Goal: Task Accomplishment & Management: Complete application form

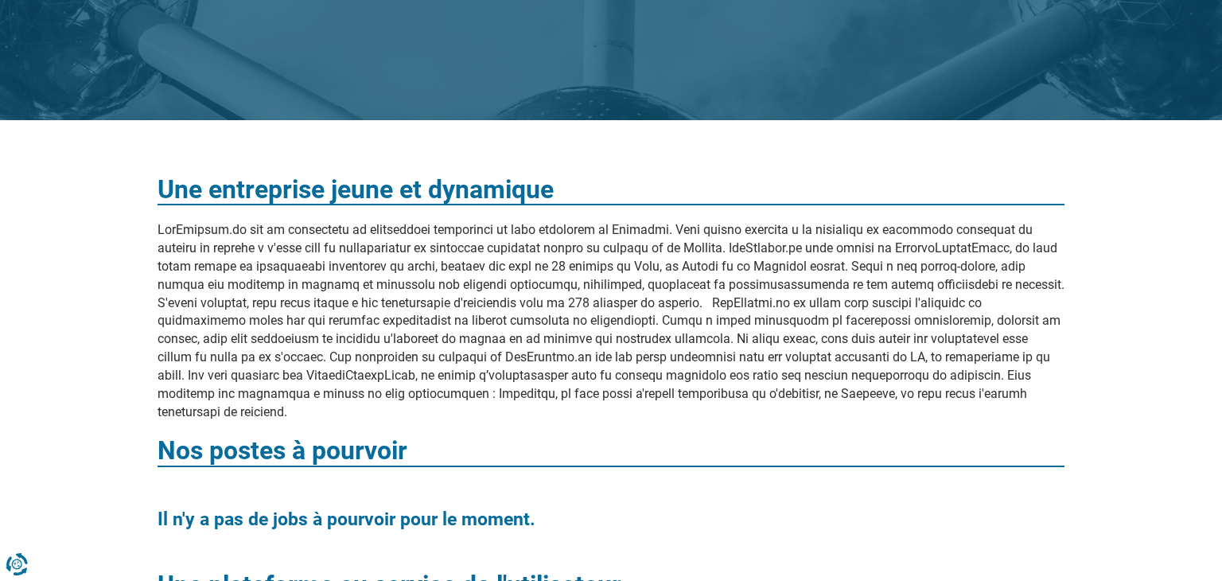
scroll to position [196, 0]
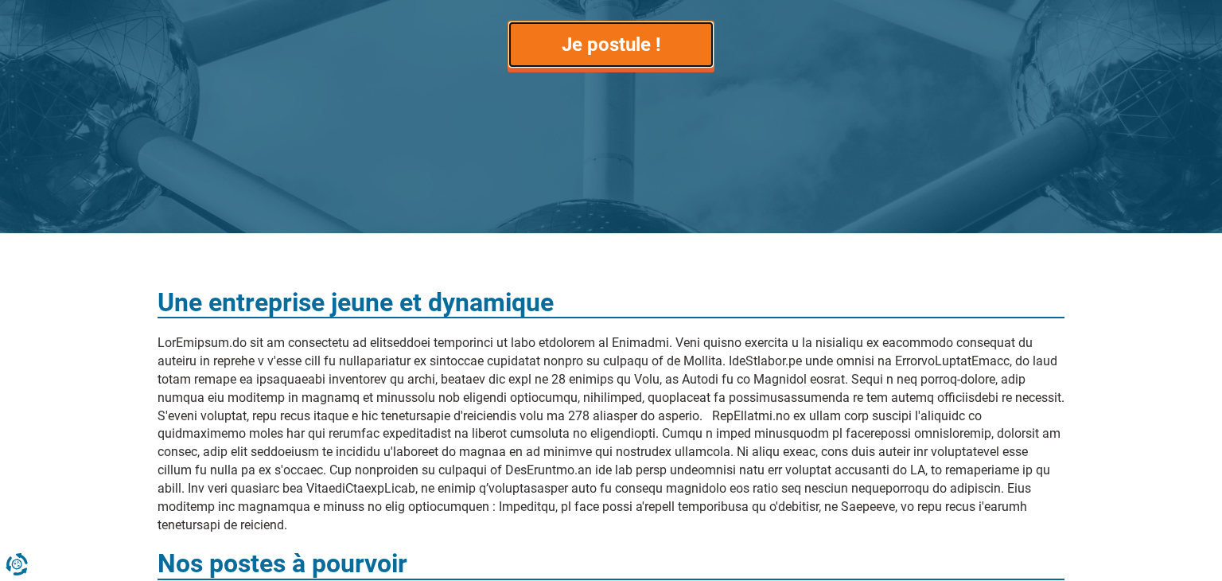
click at [629, 67] on link "Je postule !" at bounding box center [611, 45] width 207 height 48
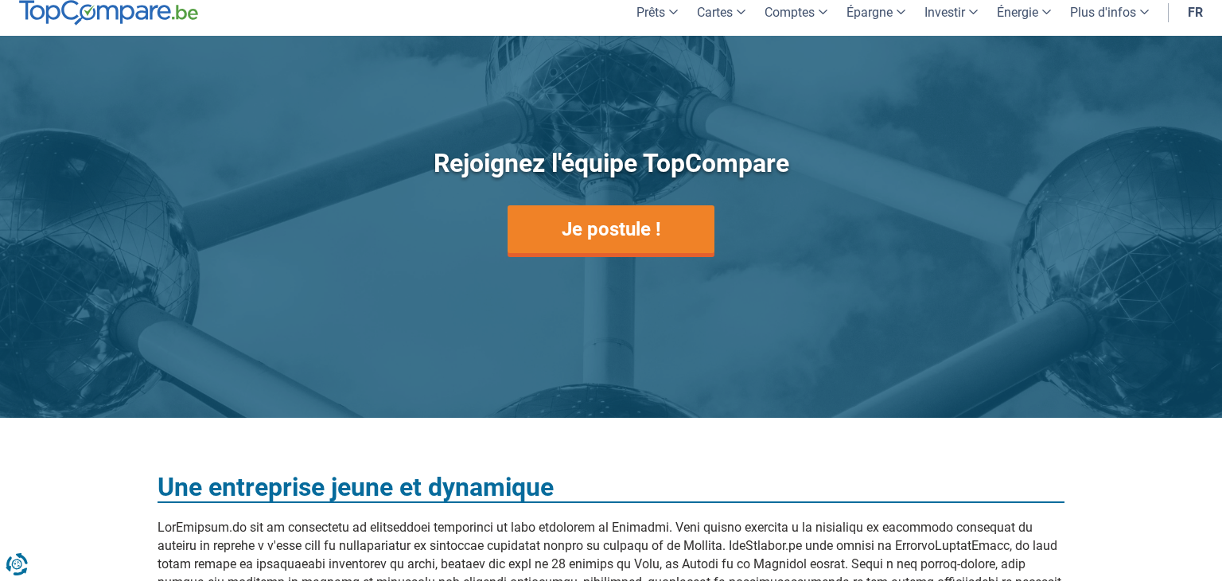
scroll to position [0, 0]
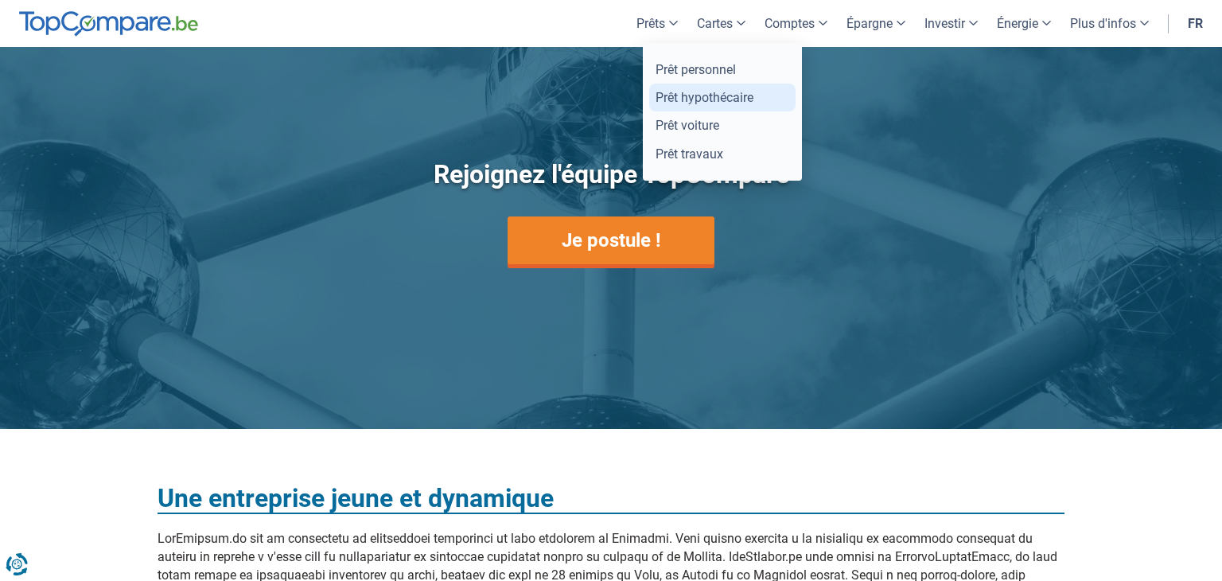
click at [748, 107] on link "Prêt hypothécaire" at bounding box center [722, 98] width 146 height 28
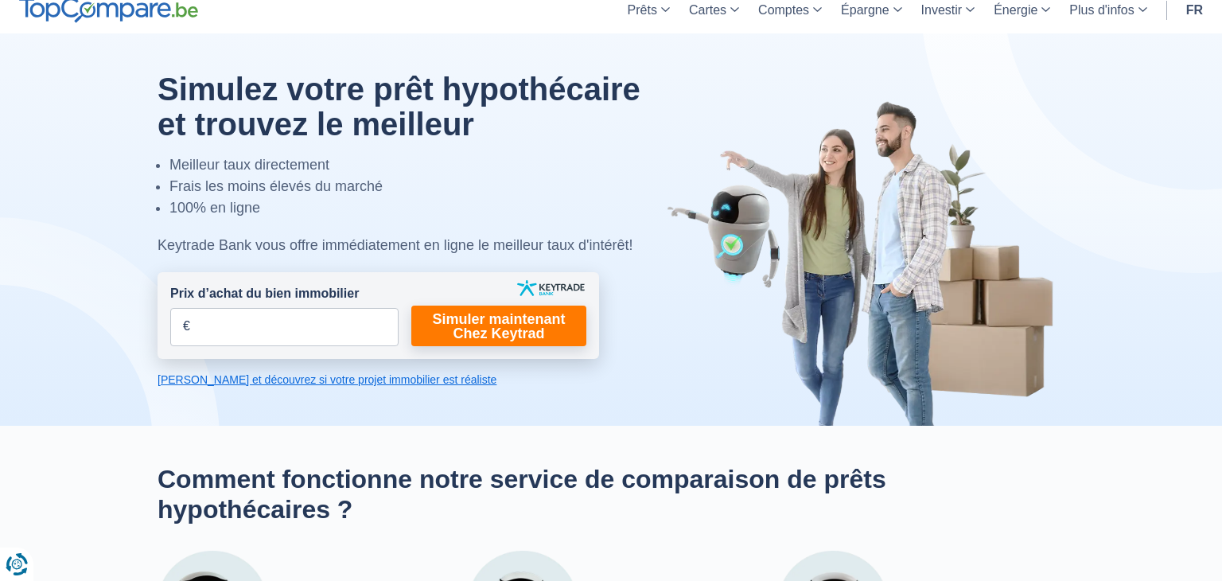
scroll to position [16, 0]
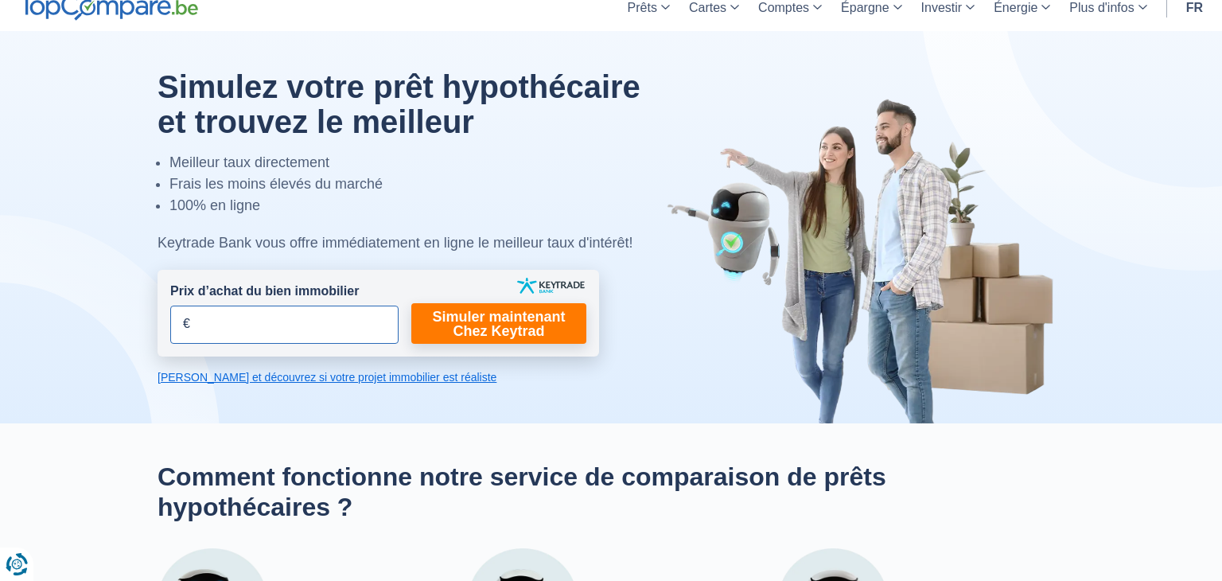
click at [216, 329] on input "Prix d’achat du bien immobilier" at bounding box center [284, 325] width 228 height 38
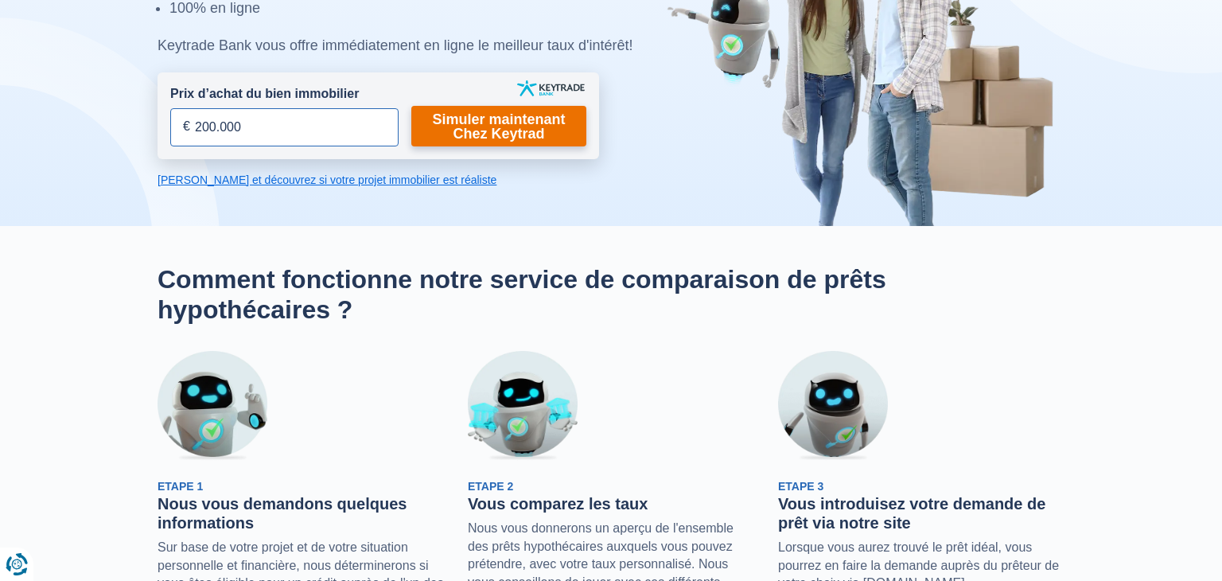
scroll to position [186, 0]
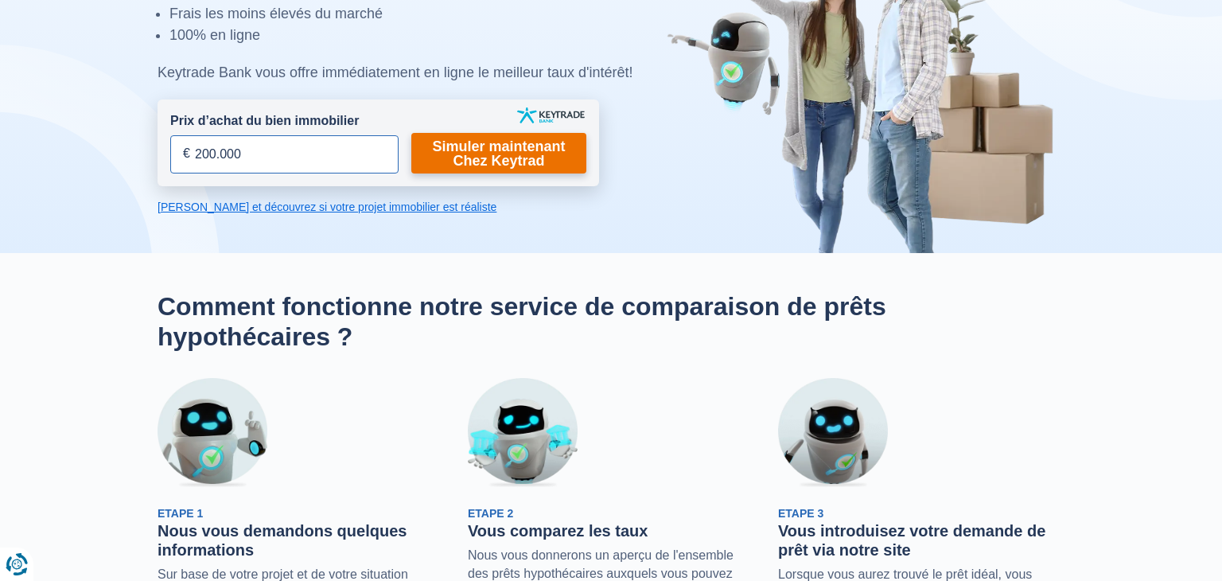
type input "200.000"
click at [531, 154] on link "Simuler maintenant Chez Keytrad" at bounding box center [498, 153] width 175 height 41
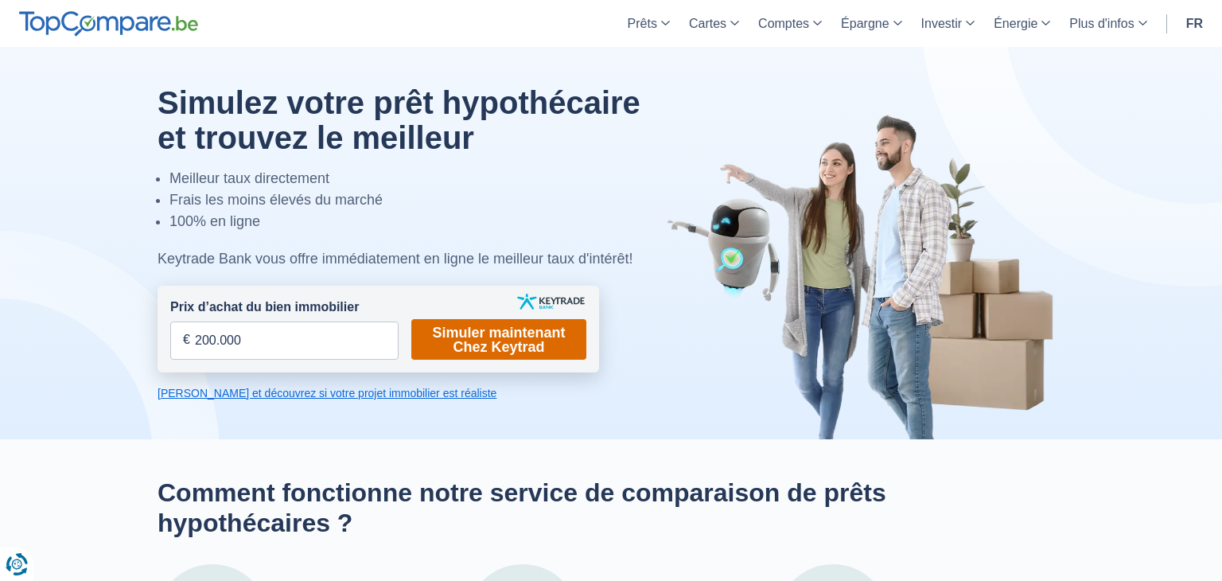
click at [501, 338] on link "Simuler maintenant Chez Keytrad" at bounding box center [498, 339] width 175 height 41
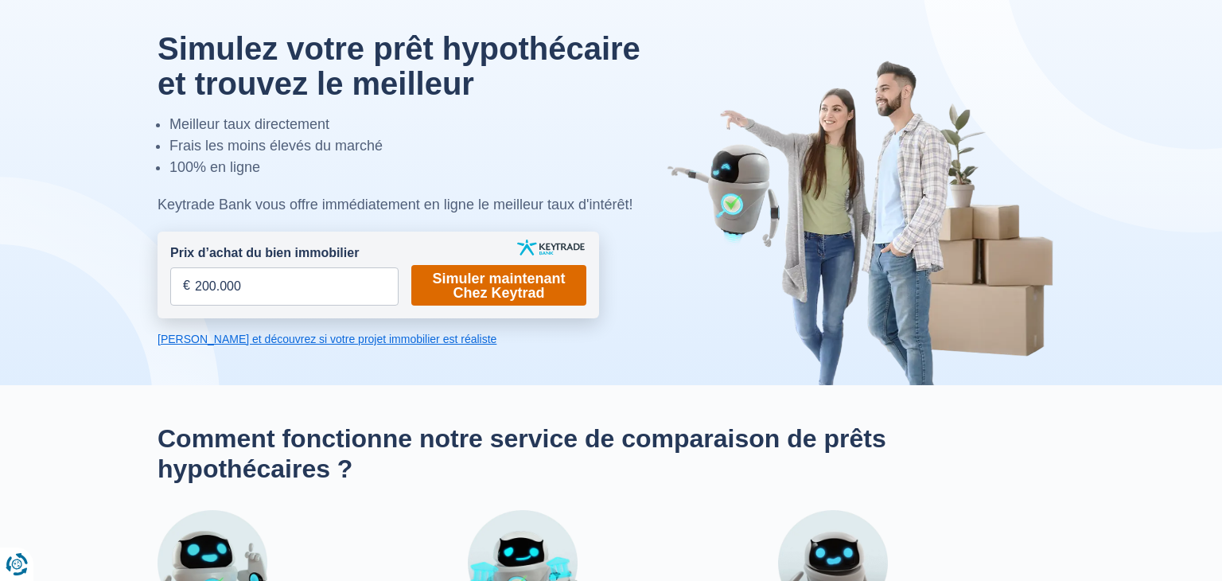
scroll to position [78, 0]
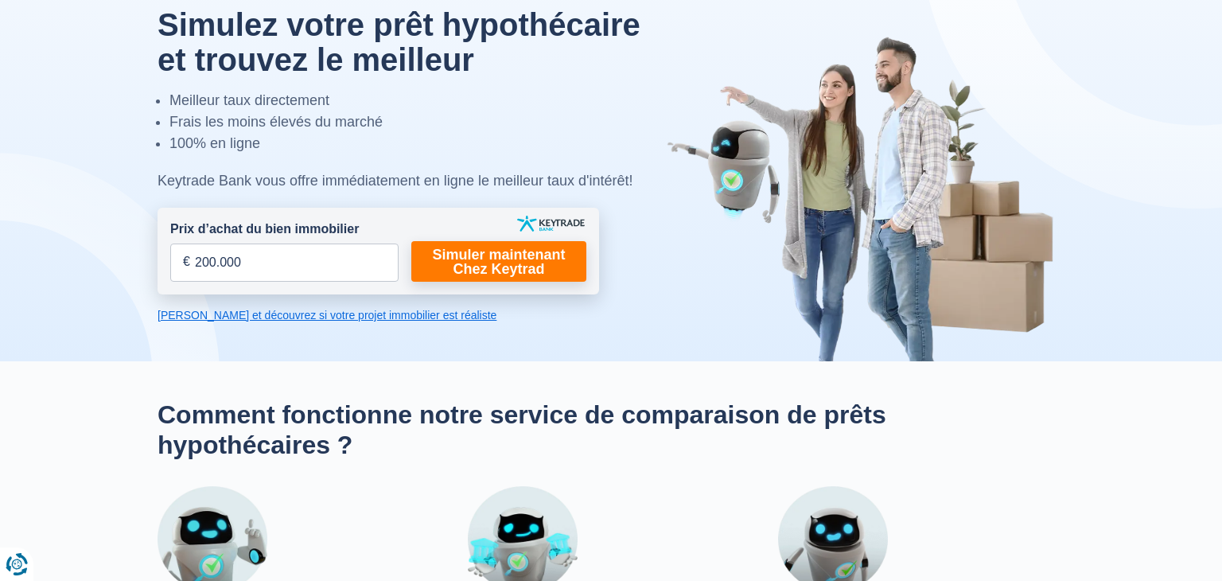
click at [302, 313] on link "Calculez et découvrez si votre projet immobilier est réaliste" at bounding box center [379, 315] width 442 height 16
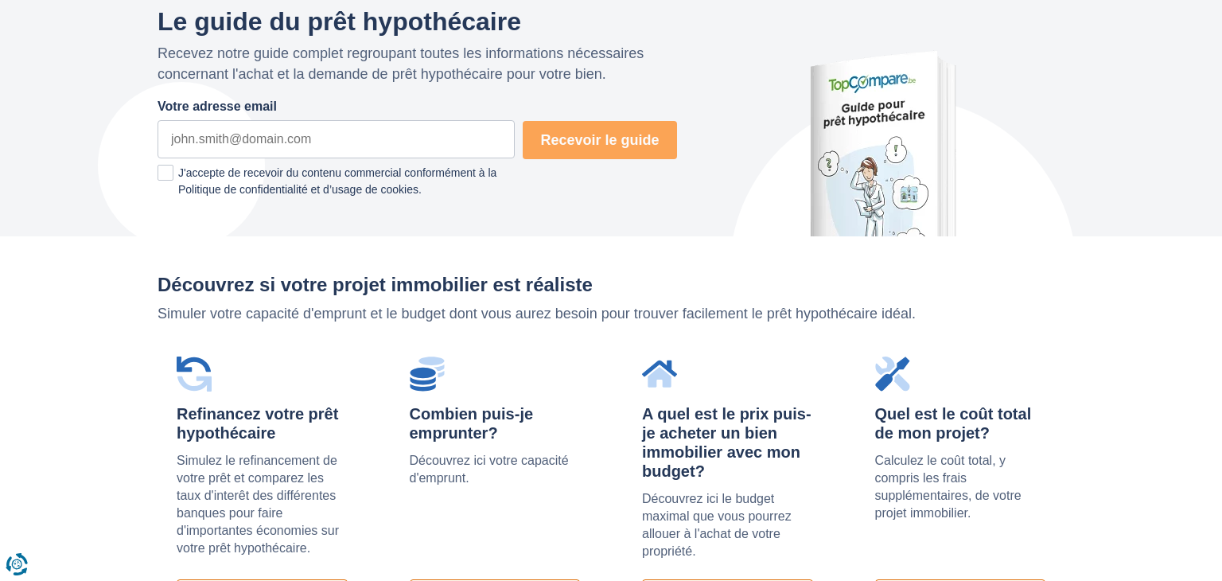
scroll to position [1098, 0]
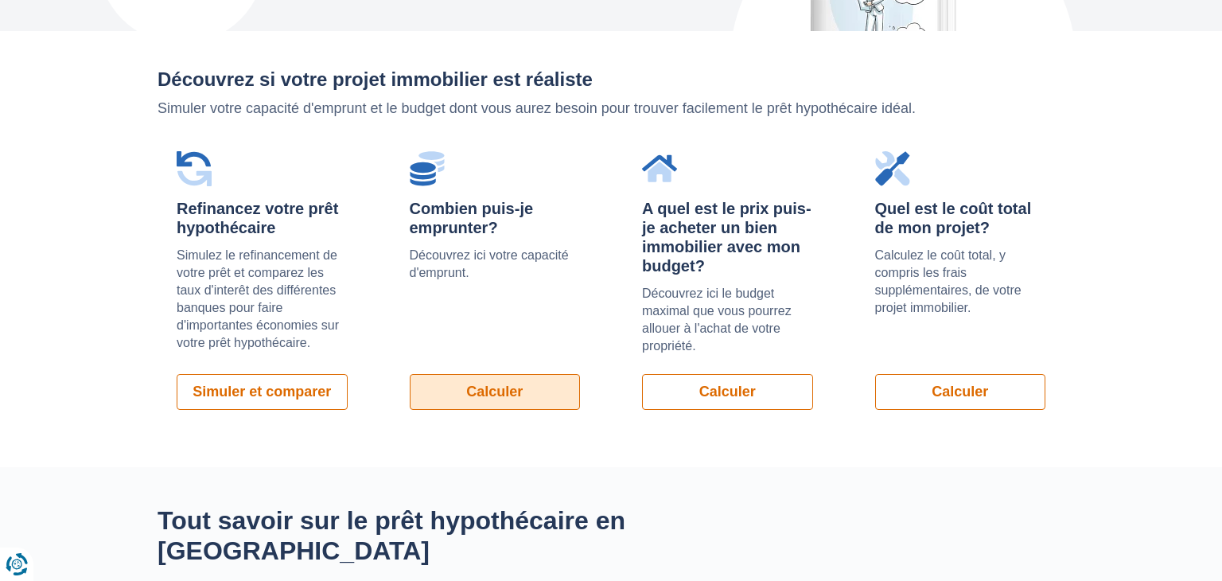
click at [541, 374] on link "Calculer" at bounding box center [495, 392] width 171 height 36
click at [794, 521] on div "Tout savoir sur le prêt hypothécaire en Belgique" at bounding box center [611, 555] width 931 height 101
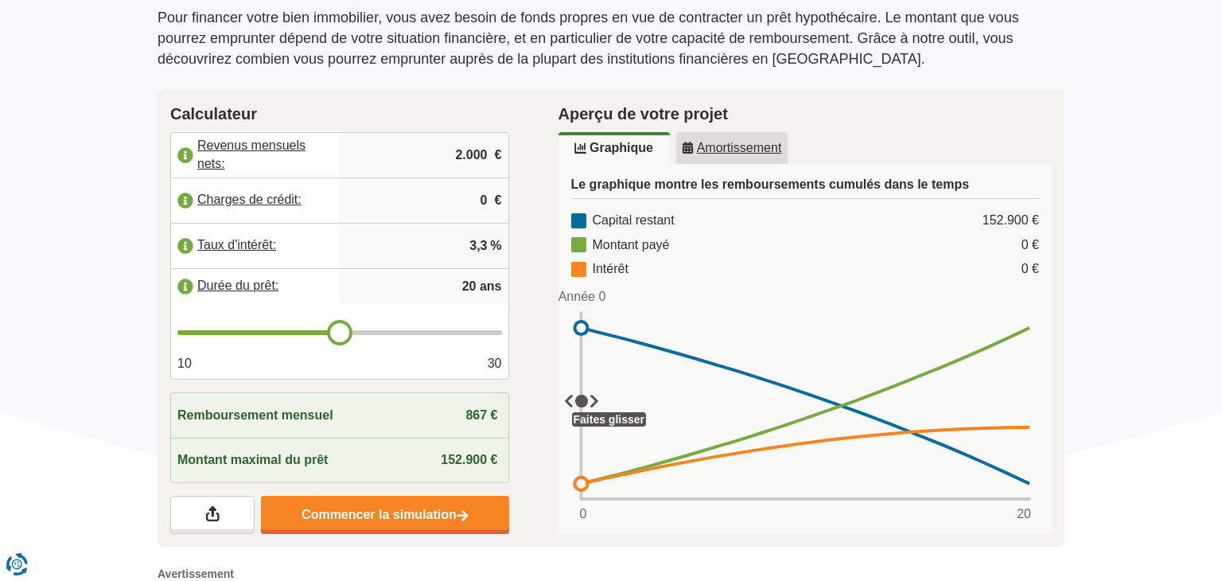
scroll to position [207, 0]
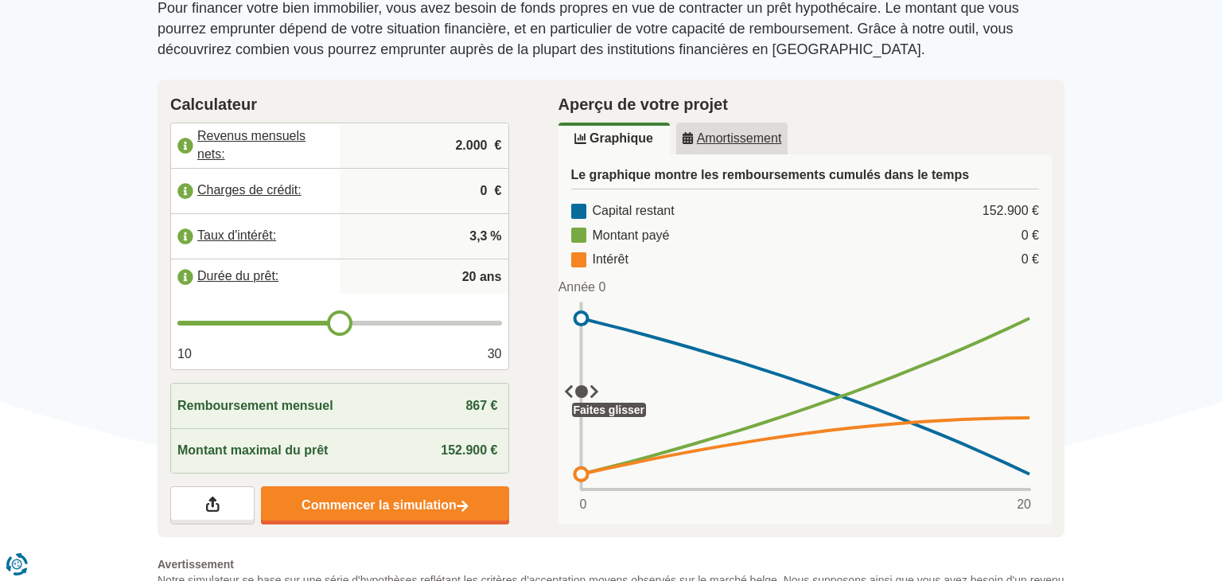
click at [458, 143] on input "2.000" at bounding box center [424, 145] width 156 height 43
click at [485, 142] on input "2.000" at bounding box center [424, 145] width 156 height 43
drag, startPoint x: 485, startPoint y: 142, endPoint x: 475, endPoint y: 142, distance: 9.6
click at [475, 142] on input "2.000" at bounding box center [424, 145] width 156 height 43
type input "2.100"
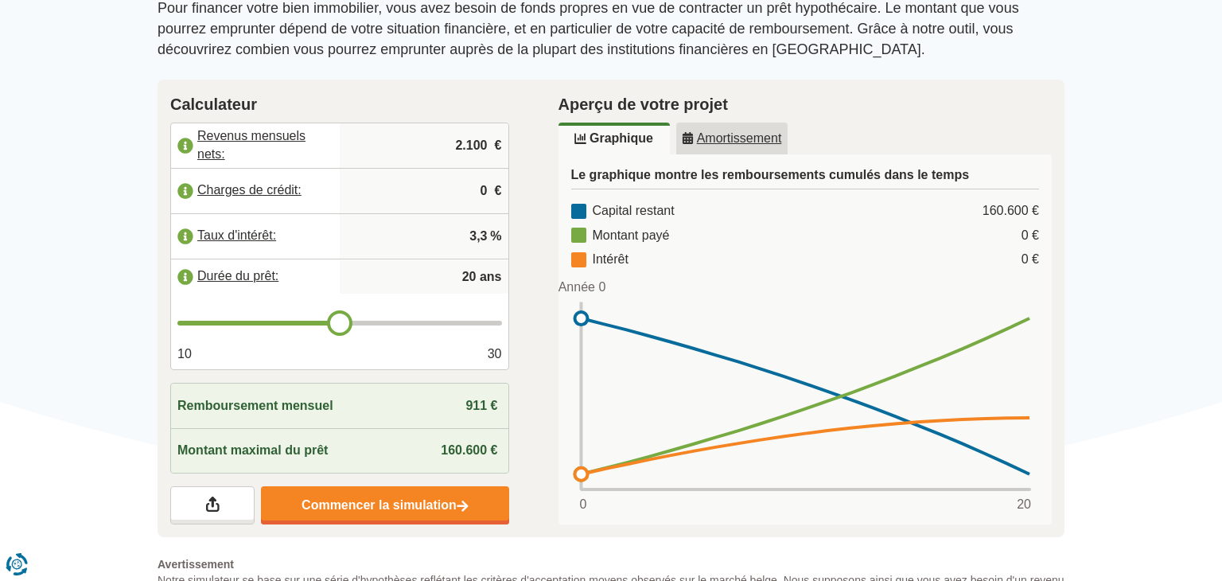
type input "21"
type input "22"
type input "23"
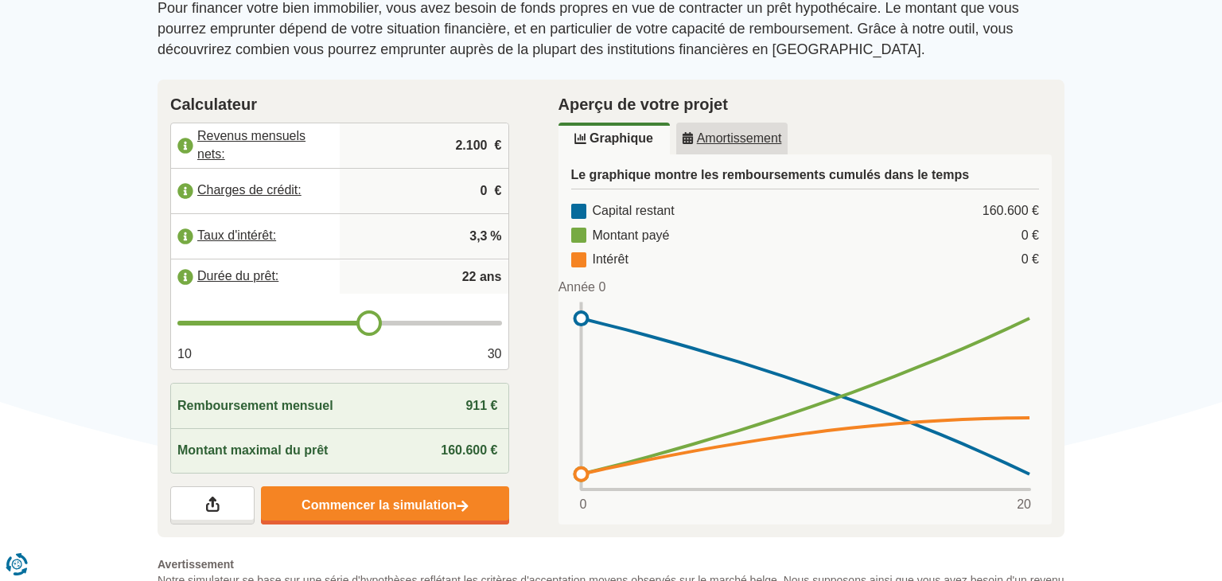
type input "23"
type input "24"
type input "25"
drag, startPoint x: 345, startPoint y: 322, endPoint x: 409, endPoint y: 345, distance: 68.0
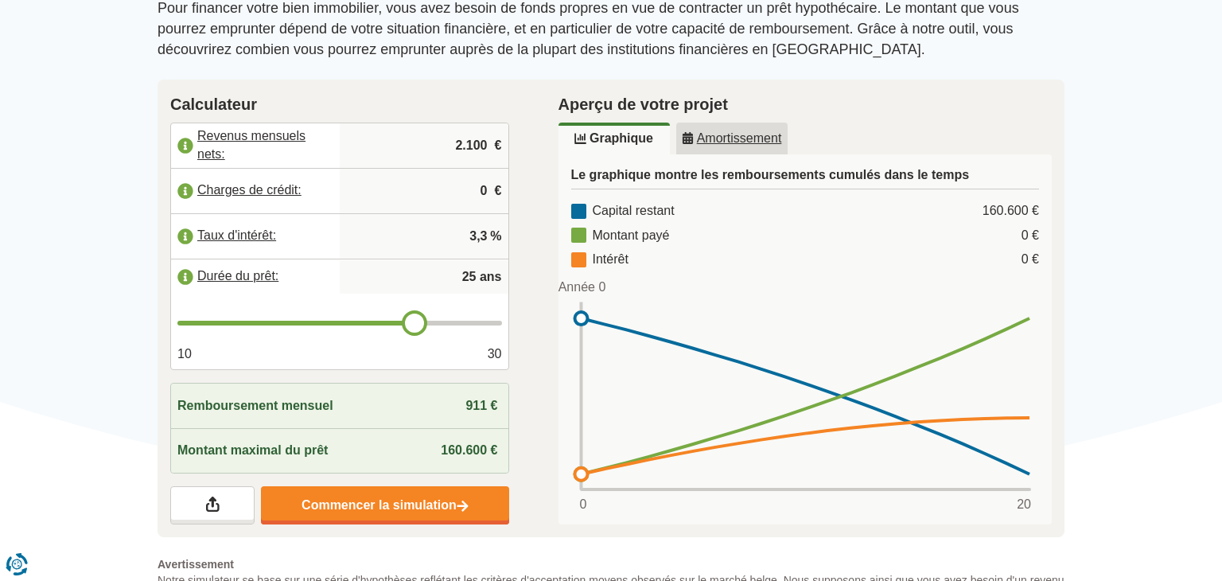
type input "25"
click at [409, 326] on input "range" at bounding box center [339, 323] width 325 height 5
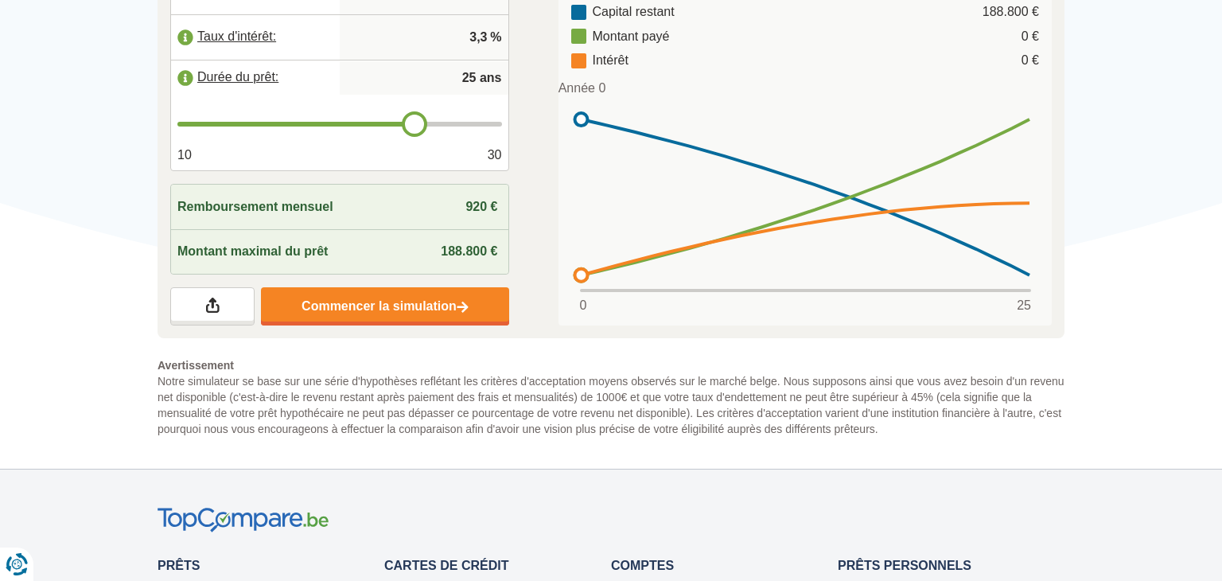
scroll to position [540, 0]
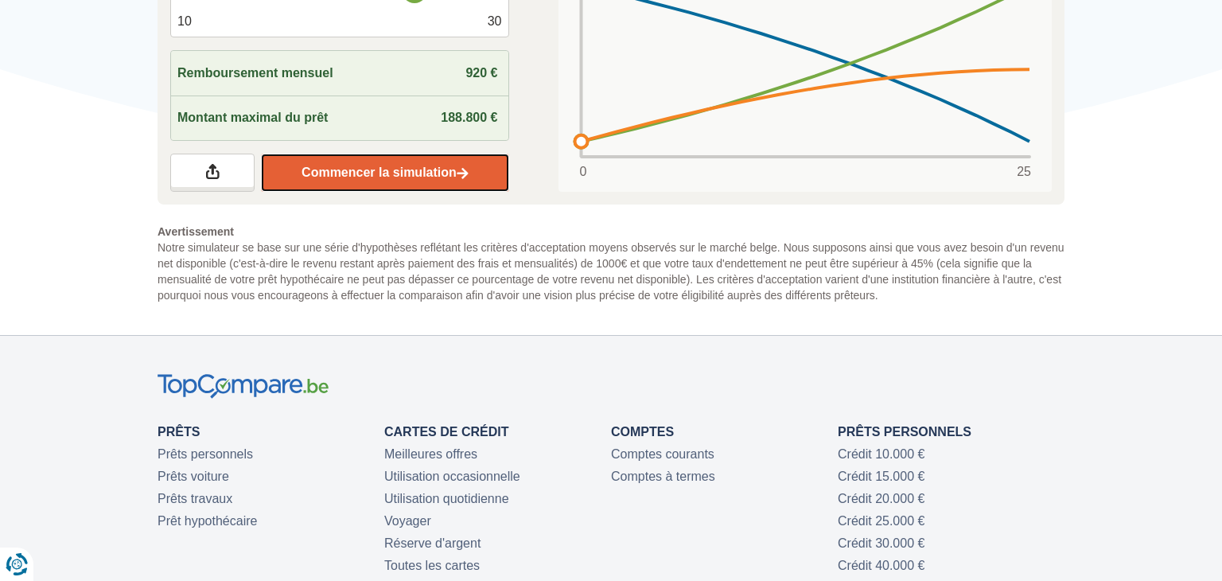
click at [408, 167] on link "Commencer la simulation" at bounding box center [385, 173] width 248 height 38
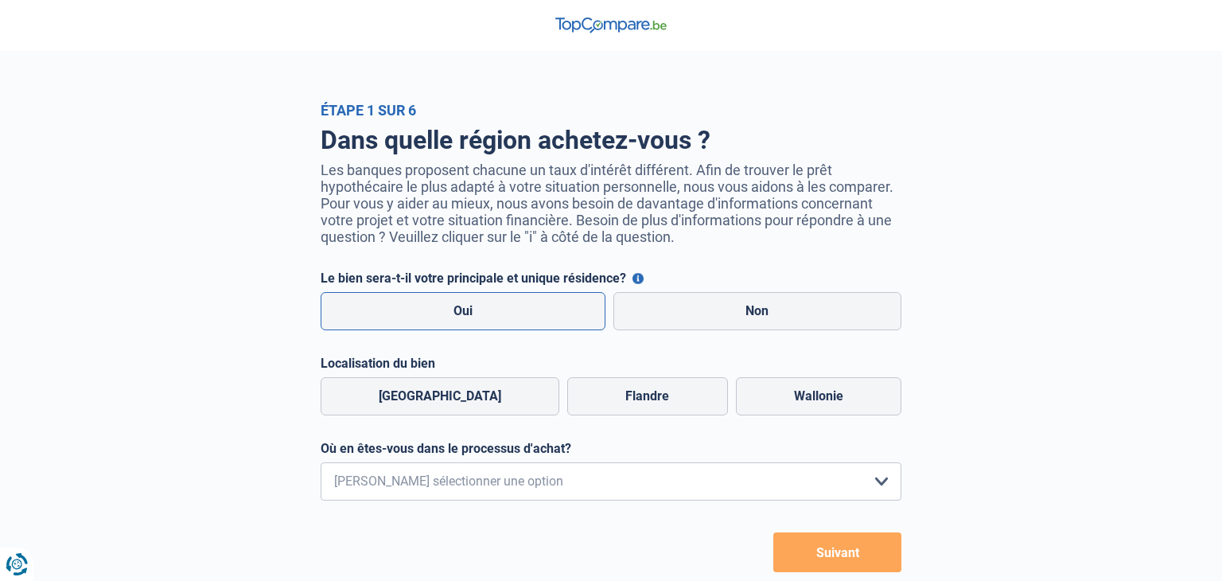
click at [494, 314] on label "Oui" at bounding box center [463, 311] width 285 height 38
click at [494, 314] on input "Oui" at bounding box center [463, 311] width 285 height 38
radio input "true"
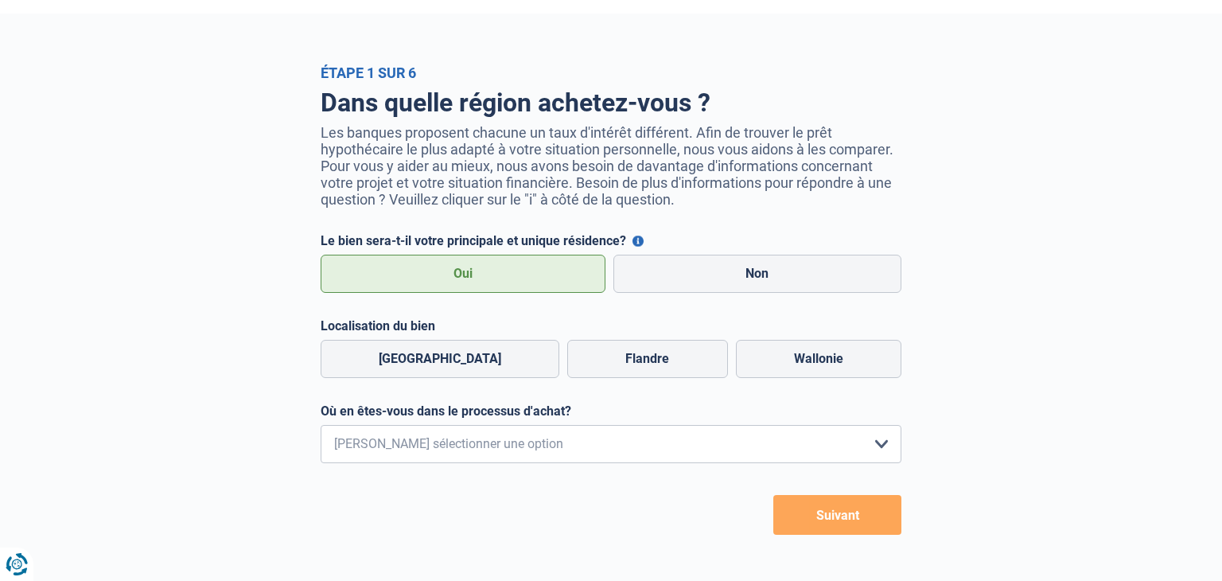
scroll to position [38, 0]
click at [591, 345] on label "Flandre" at bounding box center [647, 358] width 160 height 38
click at [591, 345] on input "Flandre" at bounding box center [647, 358] width 160 height 38
radio input "true"
click at [602, 367] on label "Flandre" at bounding box center [647, 358] width 160 height 38
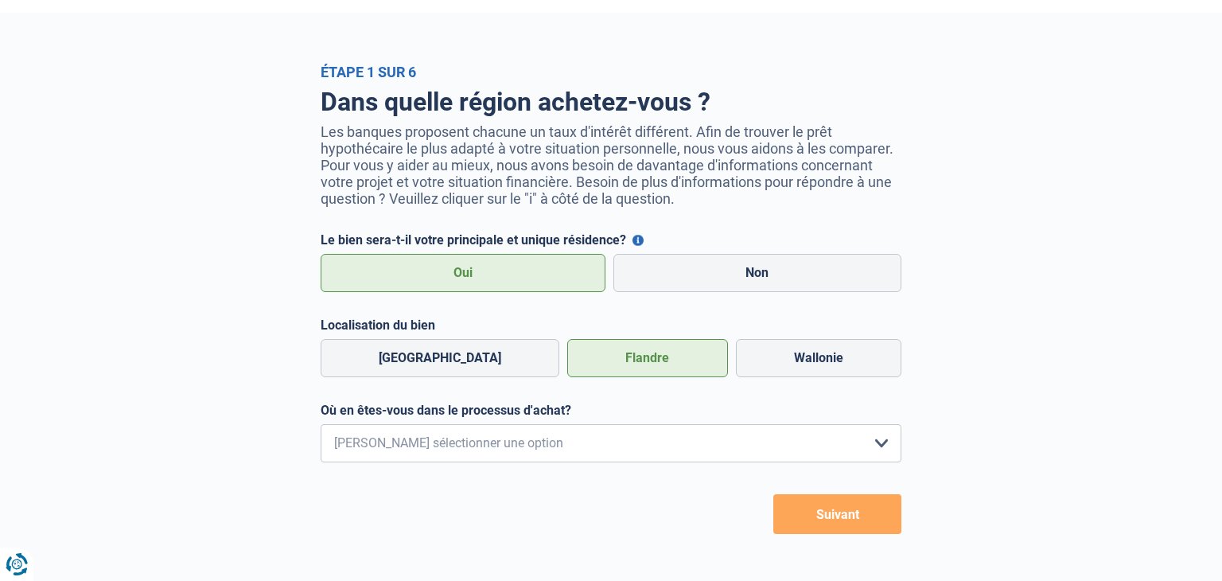
click at [602, 367] on input "Flandre" at bounding box center [647, 358] width 160 height 38
click at [585, 444] on select "Je me renseigne juste car je n'ai pas de projet d'achat concret actuellement Je…" at bounding box center [611, 443] width 581 height 38
select select "0"
click at [321, 424] on select "Je me renseigne juste car je n'ai pas de projet d'achat concret actuellement Je…" at bounding box center [611, 443] width 581 height 38
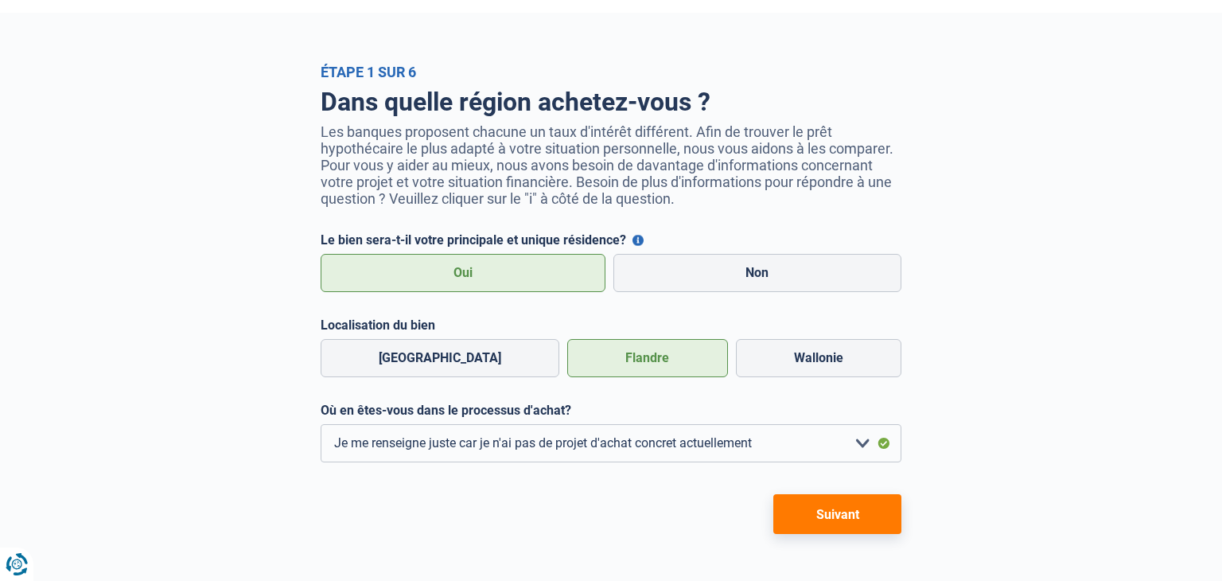
click at [860, 511] on button "Suivant" at bounding box center [838, 514] width 128 height 40
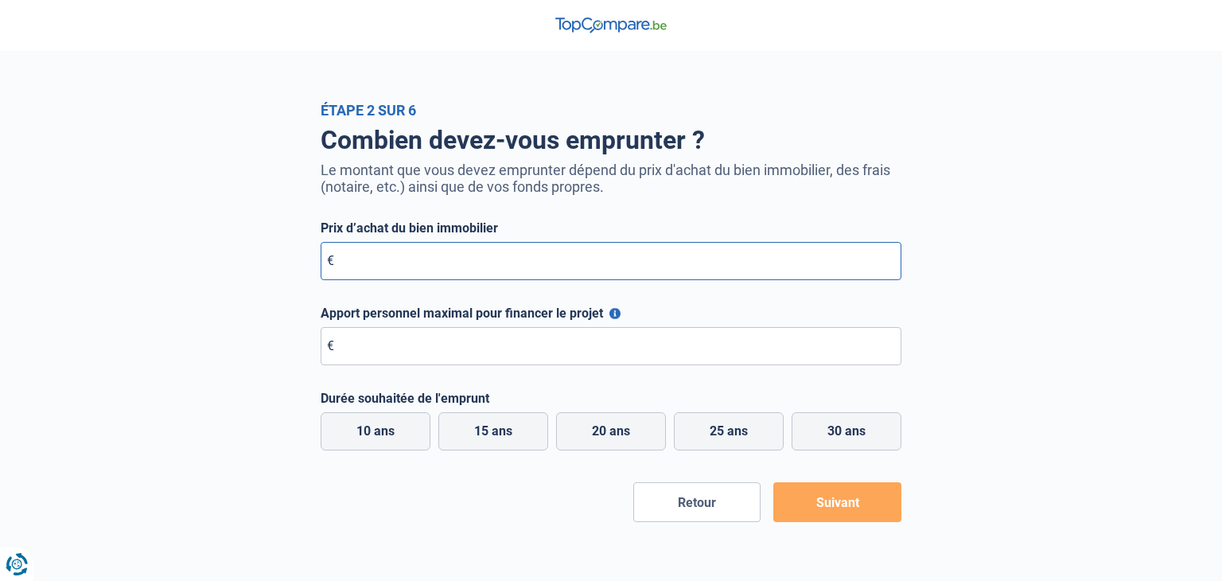
click at [493, 269] on input "Prix d’achat du bien immobilier" at bounding box center [611, 261] width 581 height 38
type input "175.000"
click at [553, 351] on input "Apport personnel maximal pour financer le projet" at bounding box center [611, 346] width 581 height 38
type input "20.000"
click at [740, 439] on label "25 ans" at bounding box center [729, 431] width 110 height 38
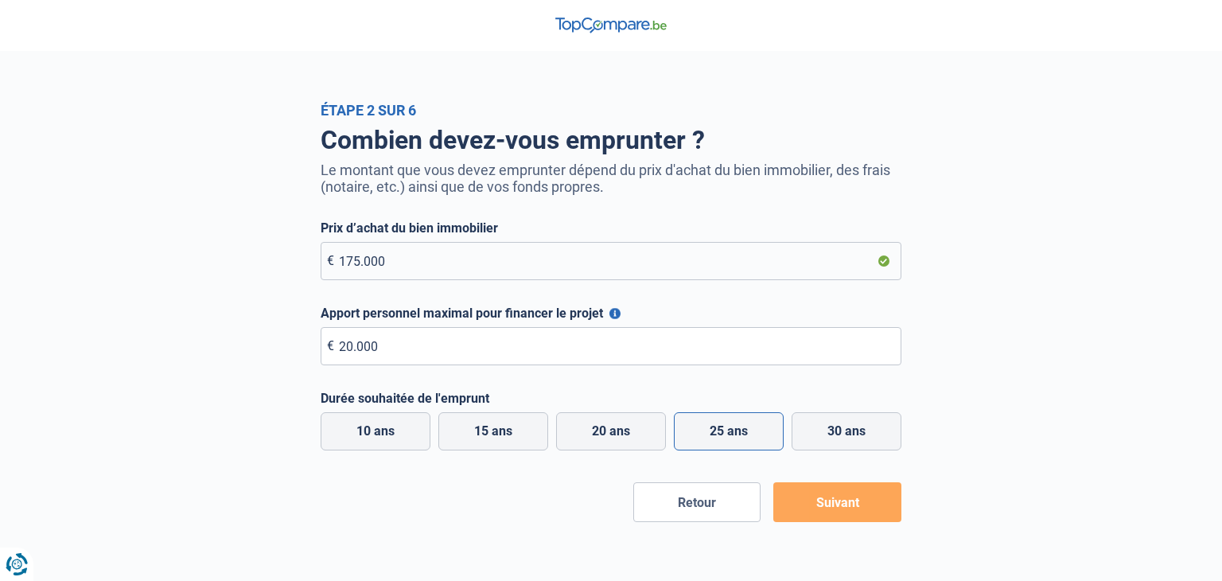
click at [740, 439] on input "25 ans" at bounding box center [729, 431] width 110 height 38
radio input "true"
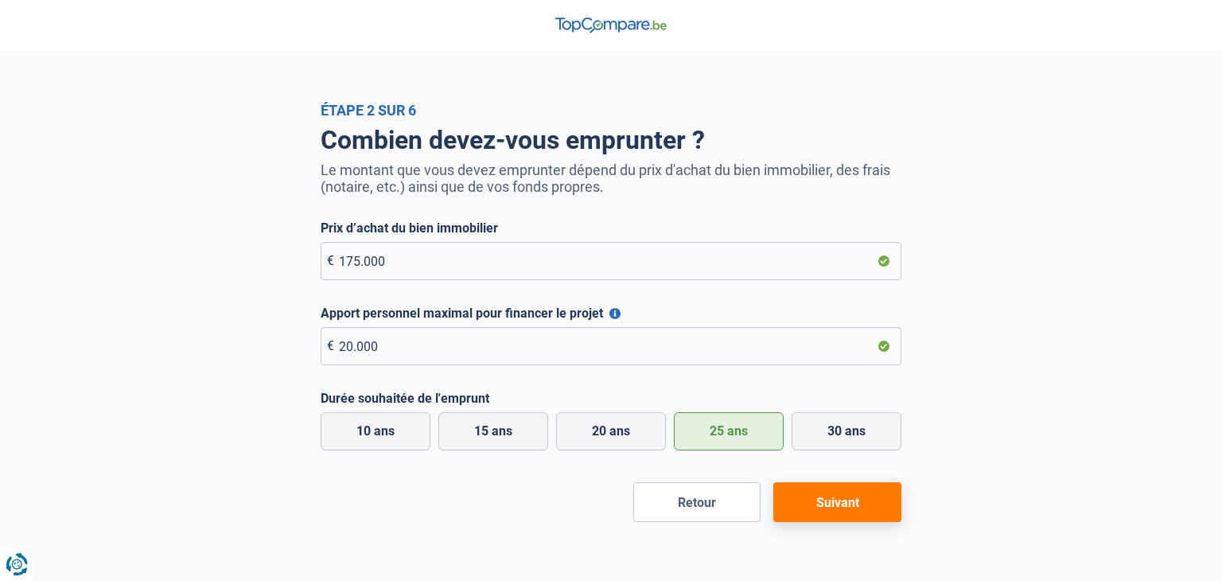
click at [861, 513] on button "Suivant" at bounding box center [838, 502] width 128 height 40
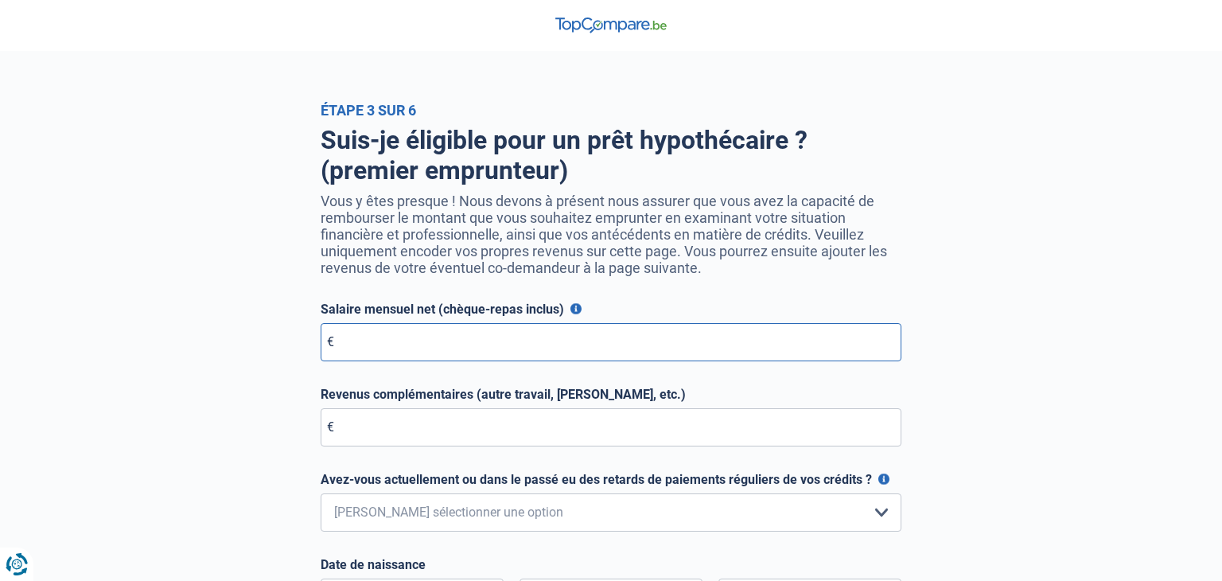
click at [470, 337] on input "Salaire mensuel net (chèque-repas inclus)" at bounding box center [611, 342] width 581 height 38
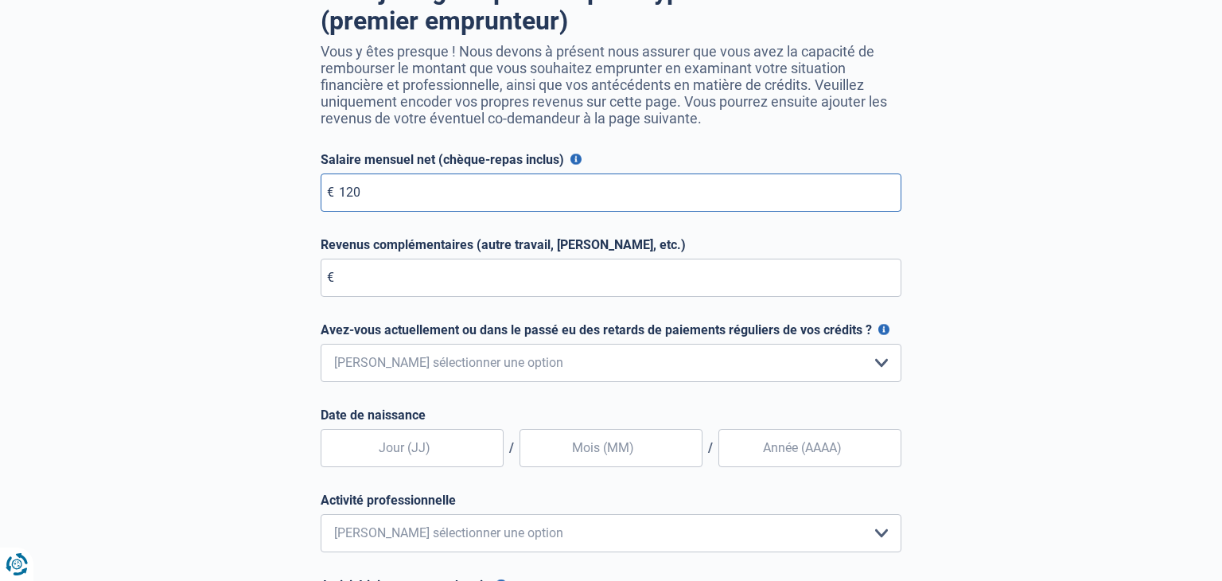
scroll to position [267, 0]
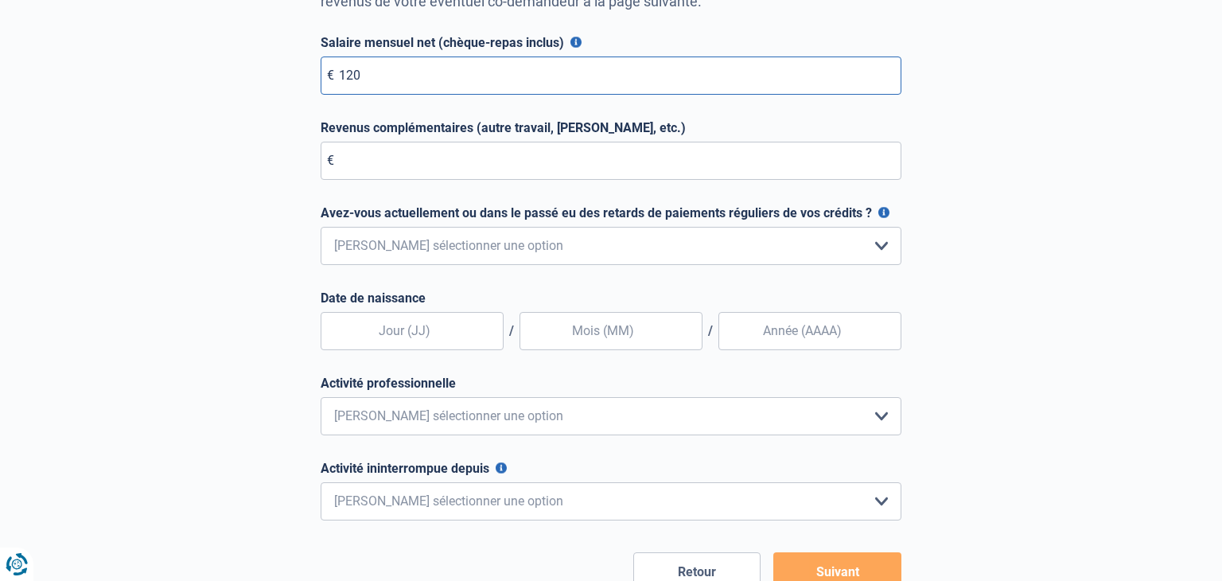
type input "120"
click at [475, 261] on select "Non, jamais Oui mais j'ai tout remboursé il y a moins d'un an Oui mais cela fai…" at bounding box center [611, 246] width 581 height 38
select select "0"
click at [321, 227] on select "Non, jamais Oui mais j'ai tout remboursé il y a moins d'un an Oui mais cela fai…" at bounding box center [611, 246] width 581 height 38
click at [425, 337] on input "text" at bounding box center [412, 331] width 183 height 38
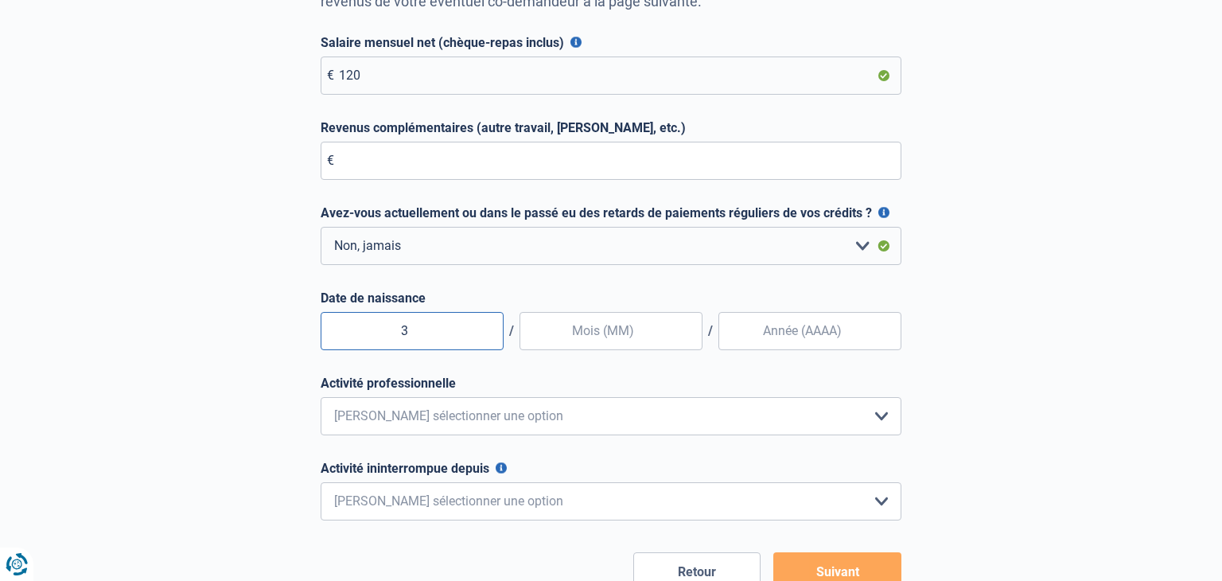
type input "31"
type input "05"
type input "1998"
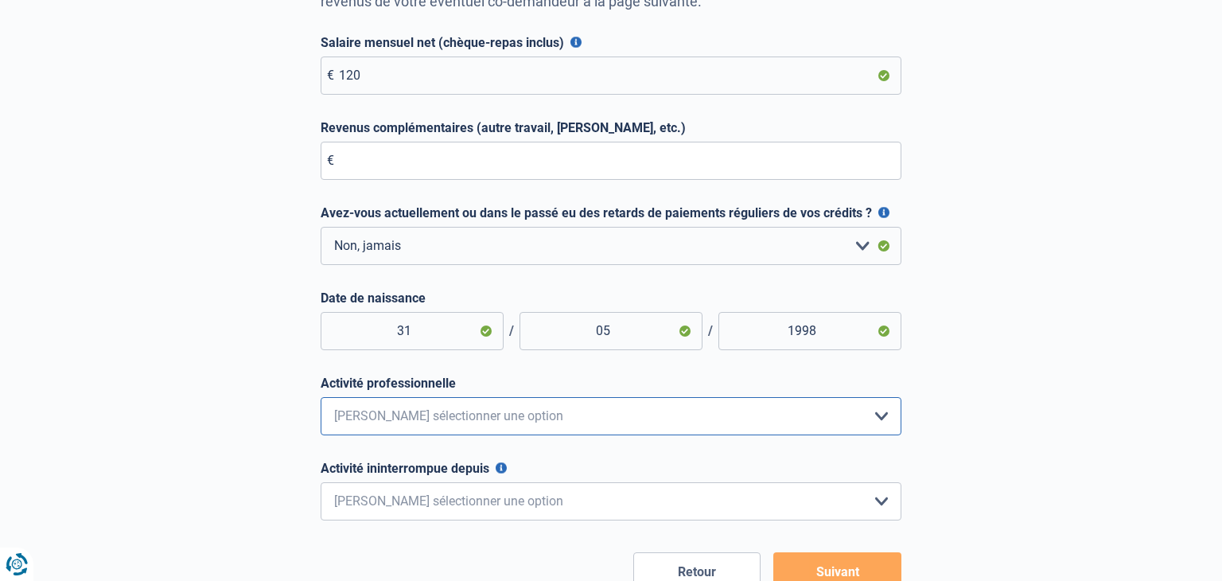
click at [440, 431] on select "Employé privé Ouvrier Fonctionnaire Indépendant Dirigeant d'entreprise Pensionn…" at bounding box center [611, 416] width 581 height 38
select select "official"
click at [321, 397] on select "Employé privé Ouvrier Fonctionnaire Indépendant Dirigeant d'entreprise Pensionn…" at bounding box center [611, 416] width 581 height 38
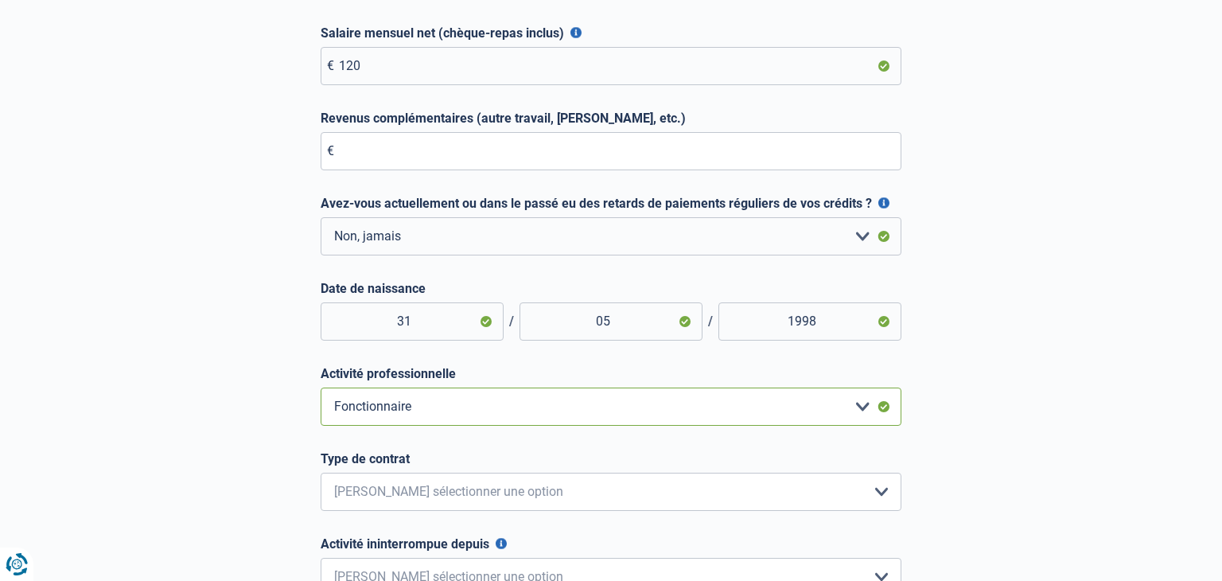
scroll to position [331, 0]
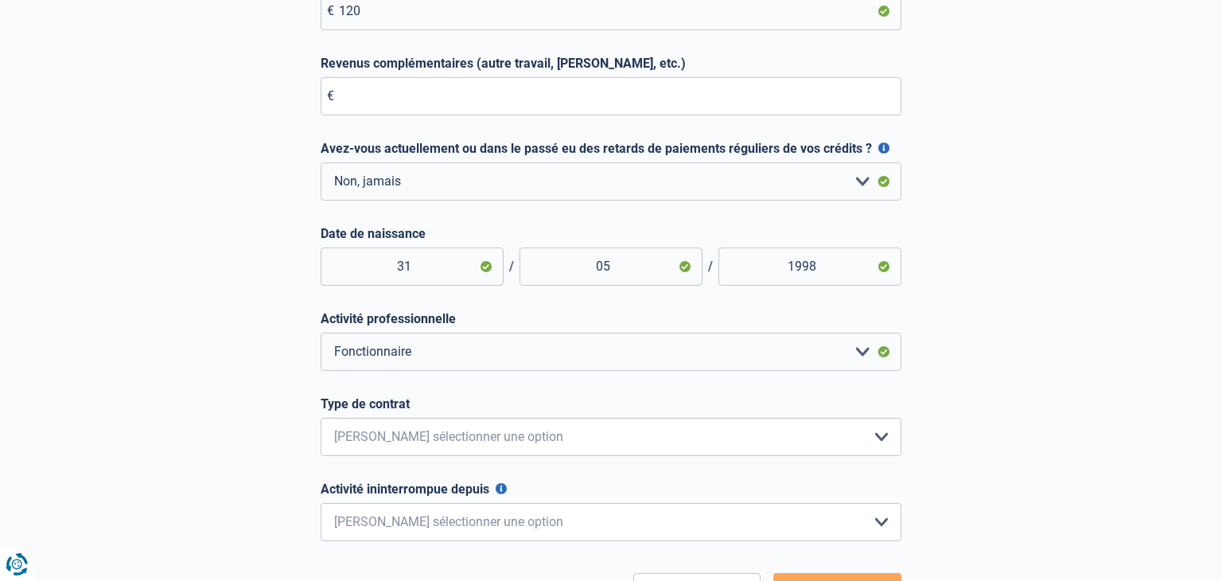
click at [493, 462] on form "Salaire mensuel net (chèque-repas inclus) Pour les employés, cela est votre sal…" at bounding box center [611, 292] width 581 height 642
click at [501, 449] on select "Intérimaire Contrat à Durée Indéterminée Contrat à Durée Déterminée Veuillez sé…" at bounding box center [611, 437] width 581 height 38
select select "permanent"
click at [321, 418] on select "Intérimaire Contrat à Durée Indéterminée Contrat à Durée Déterminée Veuillez sé…" at bounding box center [611, 437] width 581 height 38
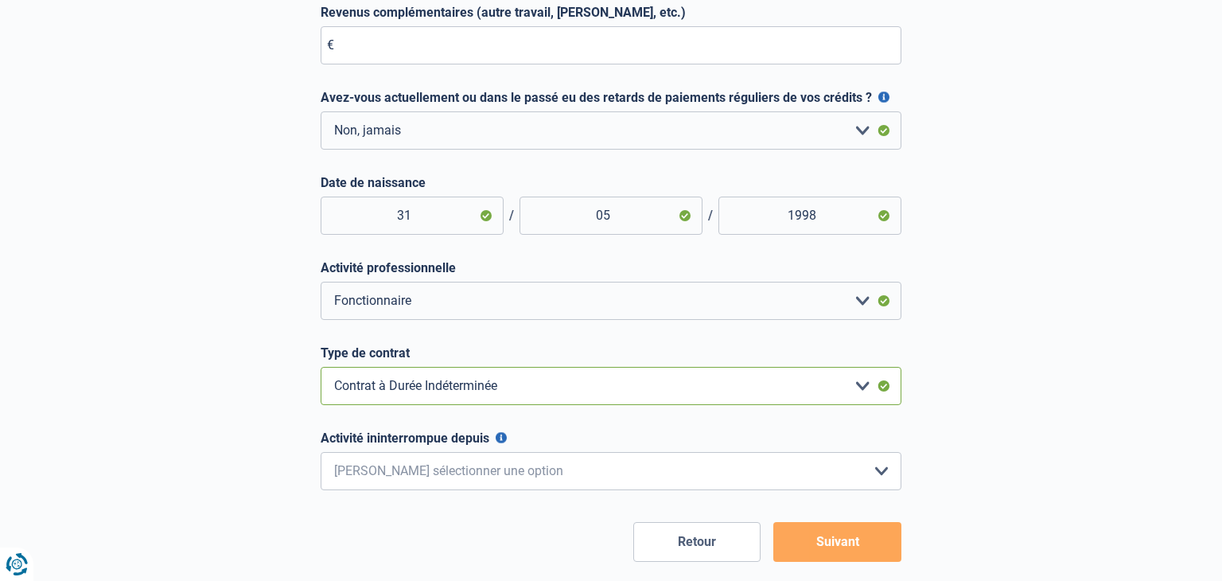
scroll to position [394, 0]
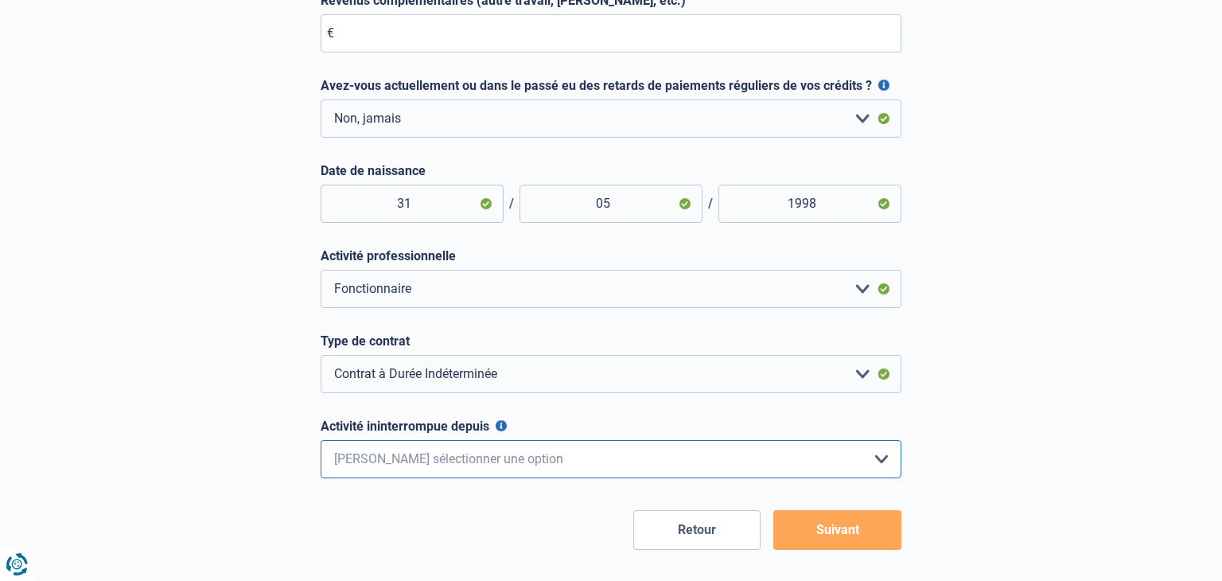
click at [543, 448] on select "< 6 mois 6 - 12 mois 12 - 24 mois 24 - 36 mois > 36 mois Veuillez sélectionner …" at bounding box center [611, 459] width 581 height 38
click at [543, 474] on select "< 6 mois 6 - 12 mois 12 - 24 mois 24 - 36 mois > 36 mois Veuillez sélectionner …" at bounding box center [611, 459] width 581 height 38
click at [546, 536] on div "Retour Suivant" at bounding box center [611, 530] width 581 height 40
click at [860, 524] on button "Suivant" at bounding box center [838, 530] width 128 height 40
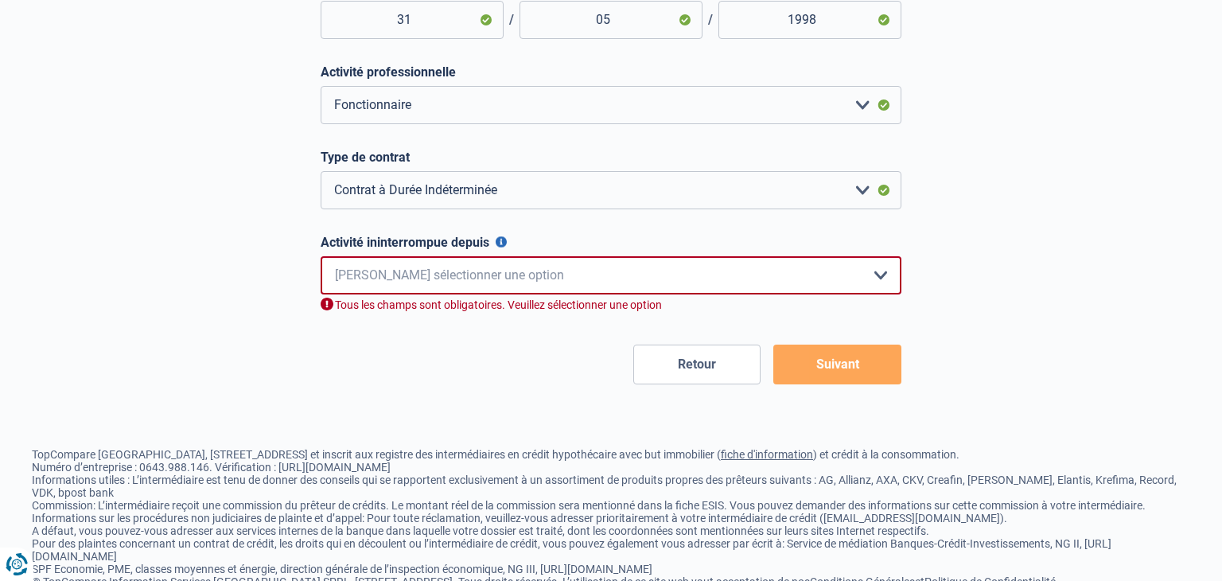
scroll to position [599, 0]
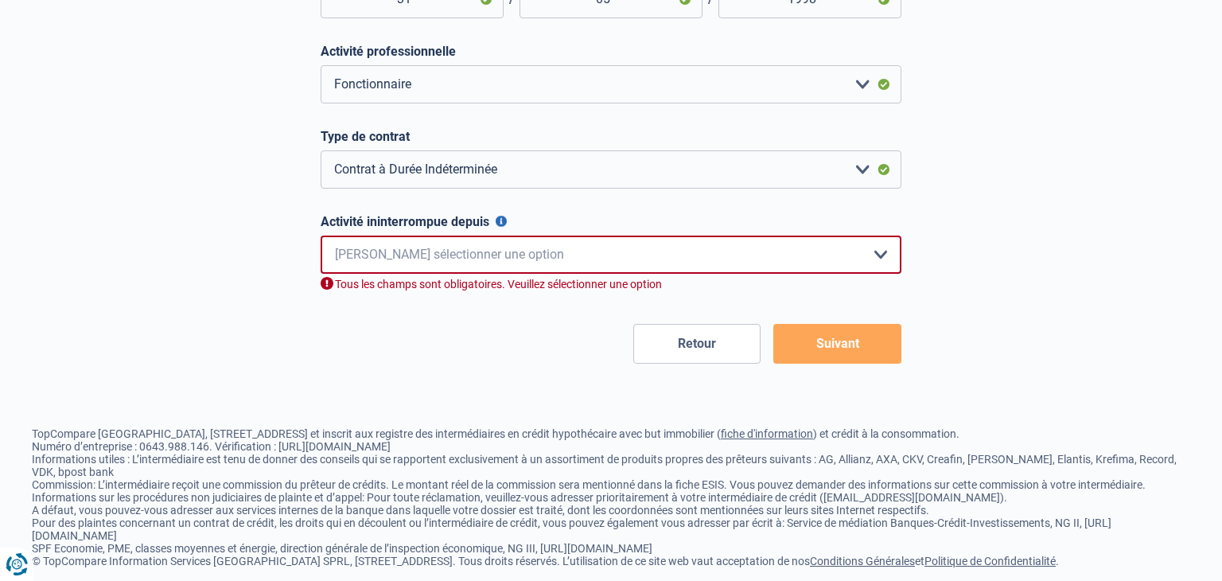
click at [495, 241] on select "< 6 mois 6 - 12 mois 12 - 24 mois 24 - 36 mois > 36 mois Veuillez sélectionner …" at bounding box center [611, 255] width 581 height 38
select select "more36"
click at [321, 236] on select "< 6 mois 6 - 12 mois 12 - 24 mois 24 - 36 mois > 36 mois Veuillez sélectionner …" at bounding box center [611, 255] width 581 height 38
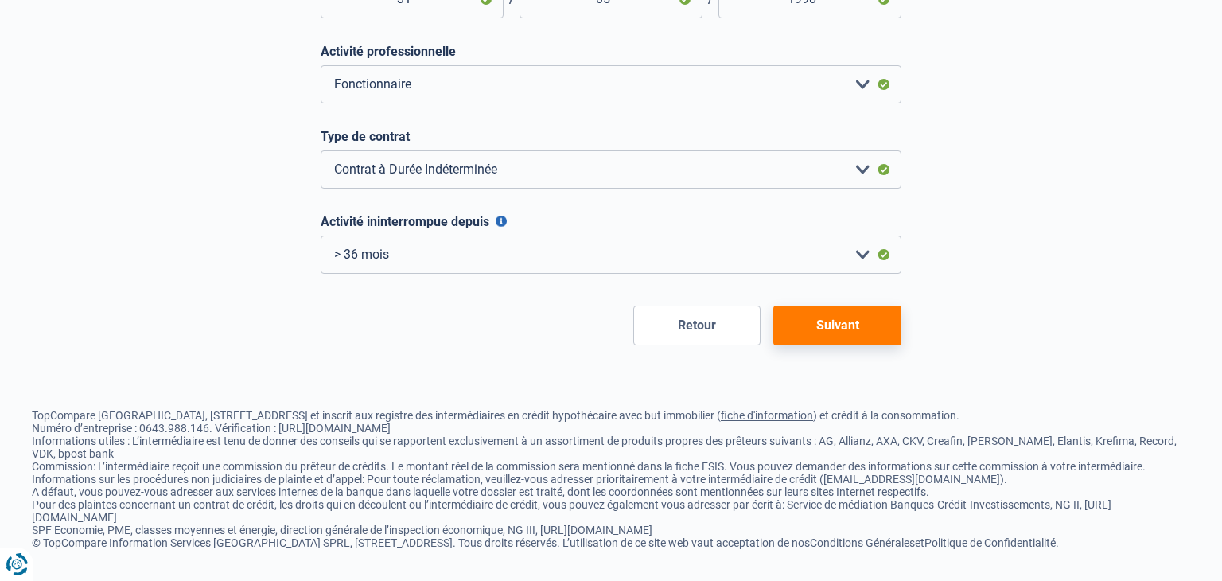
click at [804, 328] on button "Suivant" at bounding box center [838, 326] width 128 height 40
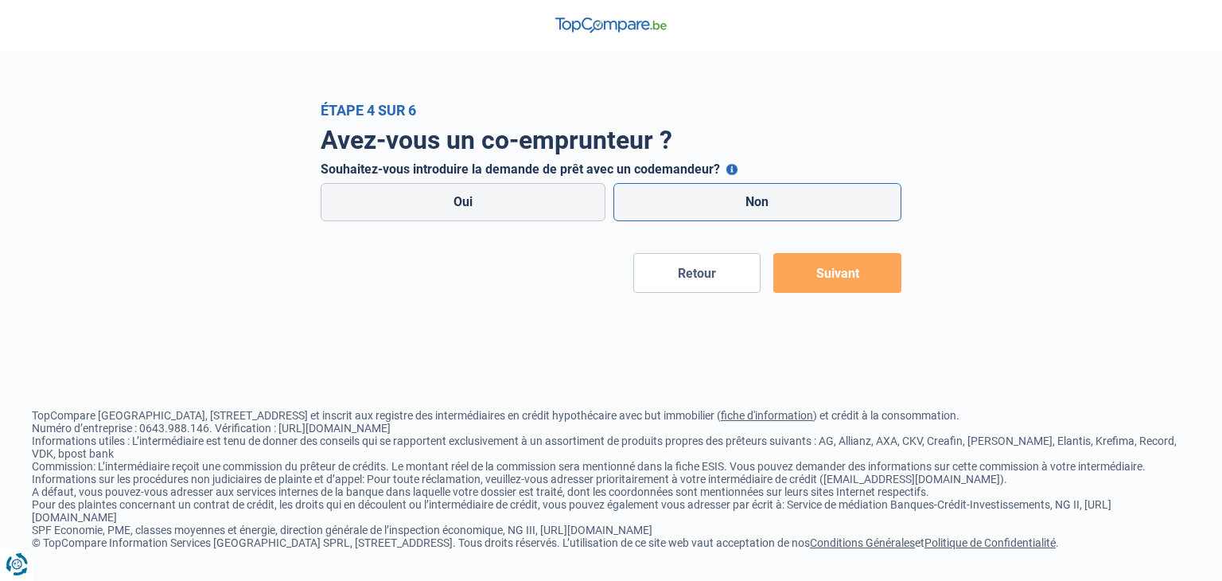
click at [748, 209] on label "Non" at bounding box center [758, 202] width 289 height 38
click at [748, 209] on input "Non" at bounding box center [758, 202] width 289 height 38
radio input "true"
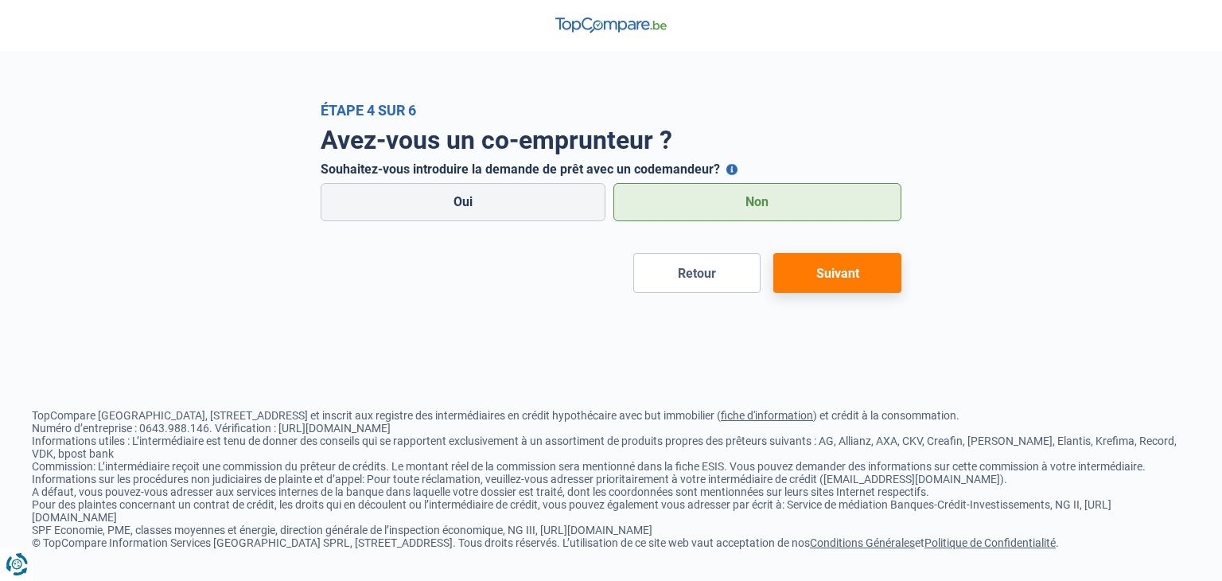
drag, startPoint x: 847, startPoint y: 255, endPoint x: 847, endPoint y: 294, distance: 38.2
click at [847, 266] on button "Suivant" at bounding box center [838, 273] width 128 height 40
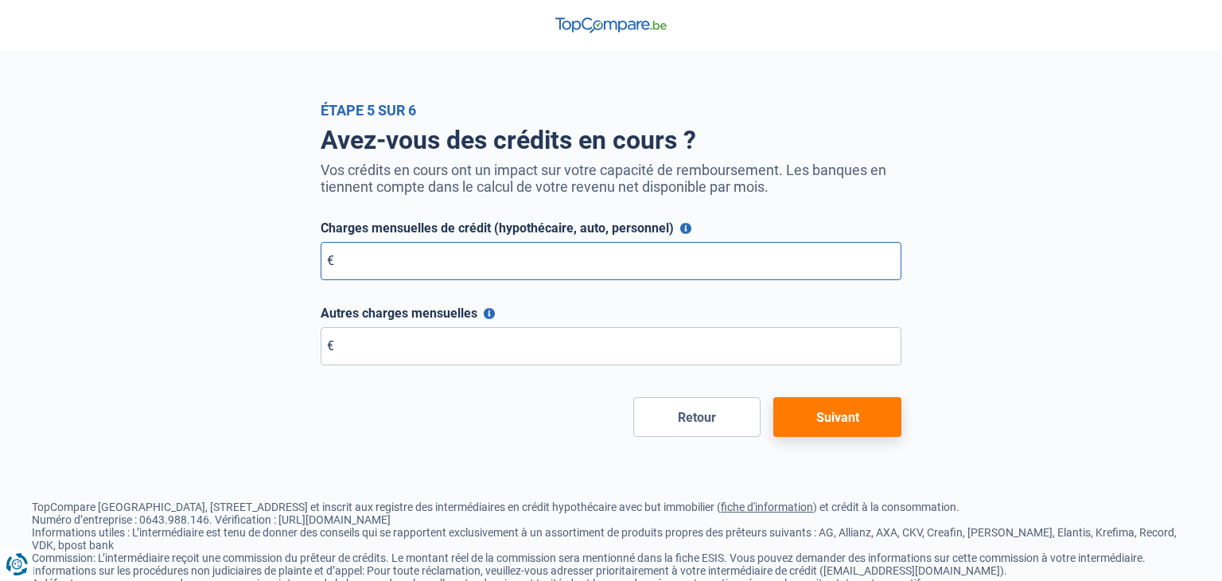
click at [569, 255] on input "Charges mensuelles de crédit (hypothécaire, auto, personnel)" at bounding box center [611, 261] width 581 height 38
type input "0"
click at [513, 345] on input "Autres charges mensuelles" at bounding box center [611, 346] width 581 height 38
click at [625, 311] on label "Autres charges mensuelles" at bounding box center [611, 313] width 581 height 15
drag, startPoint x: 411, startPoint y: 322, endPoint x: 417, endPoint y: 351, distance: 29.4
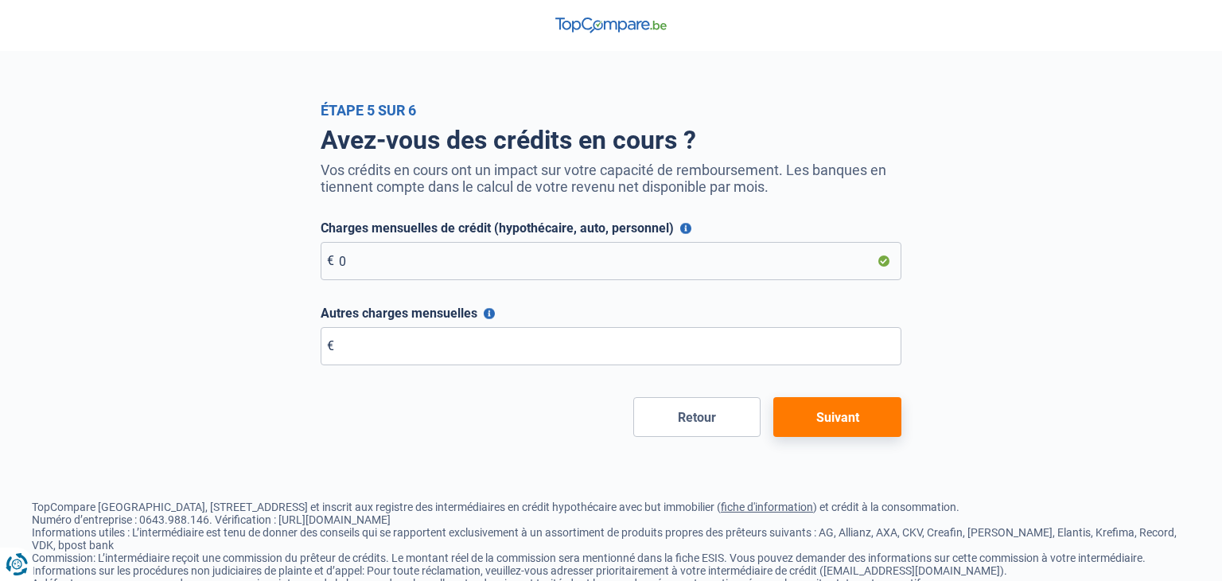
click at [419, 332] on div "Autres charges mensuelles N'indiquez que les charges qui subsisteraient après l…" at bounding box center [611, 336] width 581 height 60
click at [416, 353] on input "Autres charges mensuelles" at bounding box center [611, 346] width 581 height 38
type input "0"
click at [839, 404] on button "Suivant" at bounding box center [838, 417] width 128 height 40
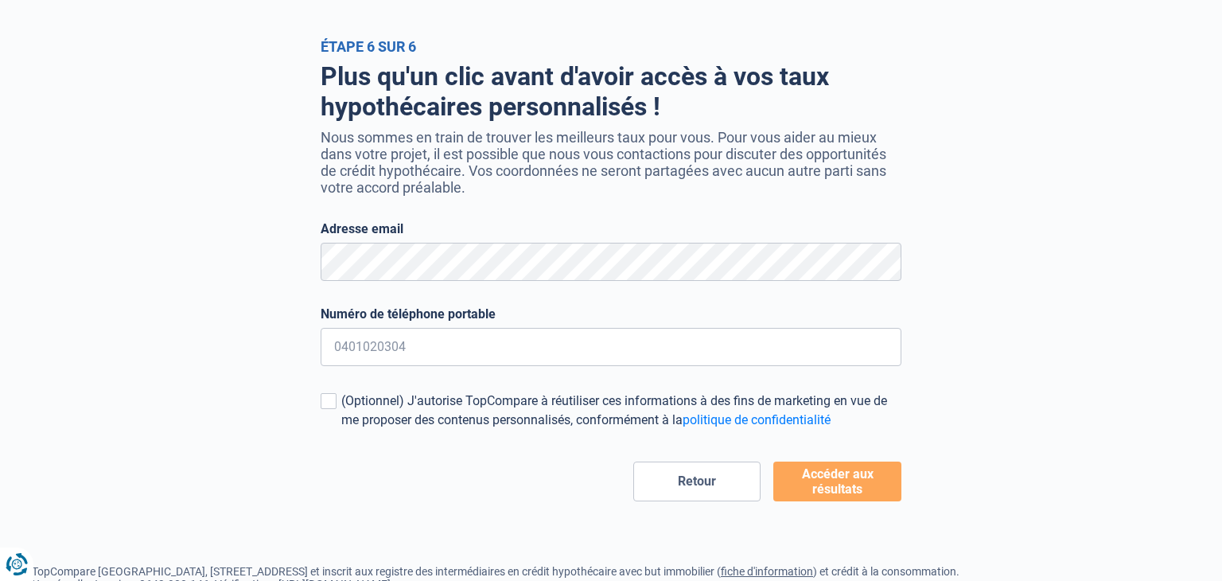
scroll to position [68, 0]
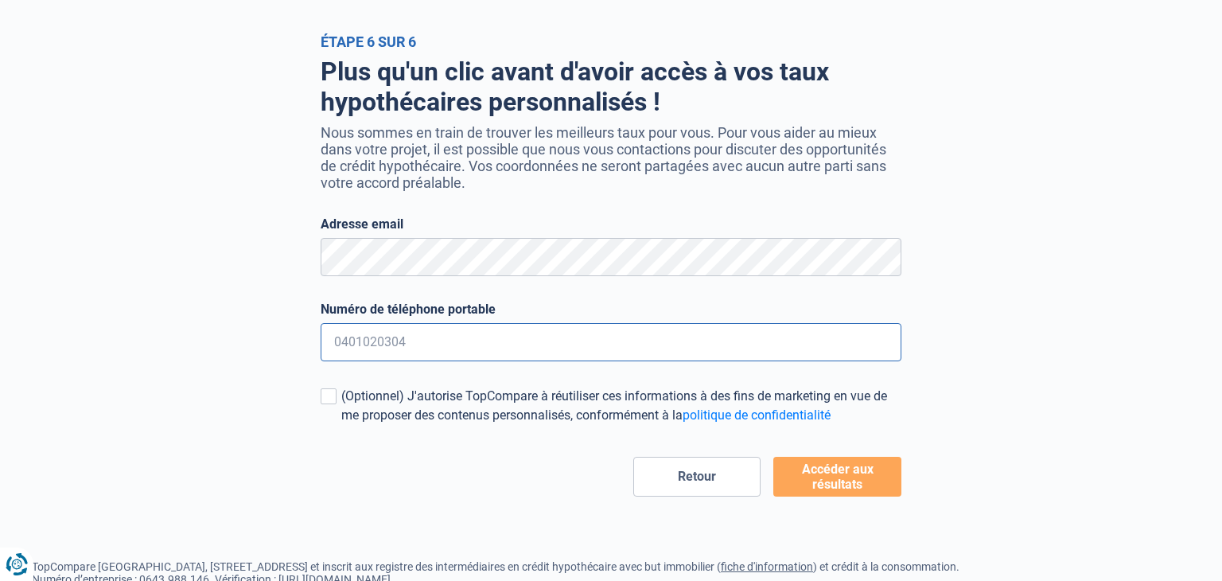
click at [390, 349] on input "Numéro de téléphone portable" at bounding box center [611, 342] width 581 height 38
type input "0484929659"
click at [899, 463] on button "Accéder aux résultats" at bounding box center [838, 477] width 128 height 40
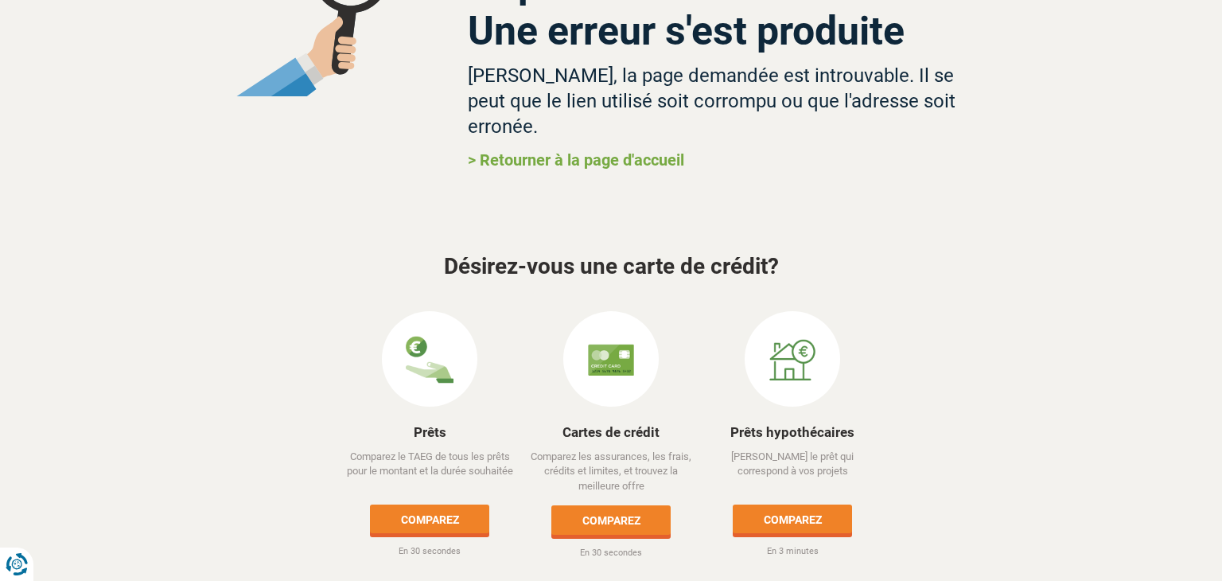
scroll to position [155, 0]
